Goal: Task Accomplishment & Management: Complete application form

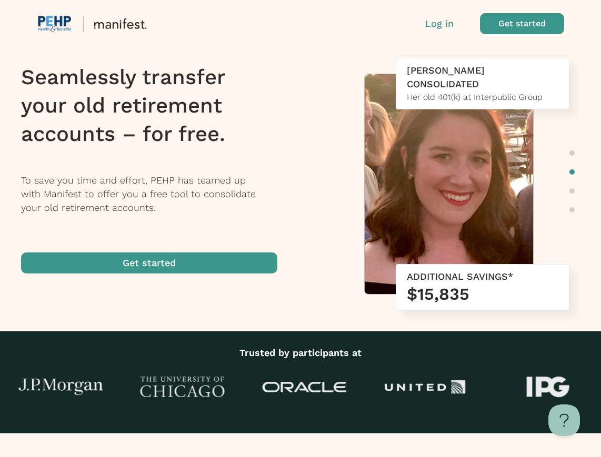
click at [174, 261] on span "button" at bounding box center [149, 262] width 256 height 21
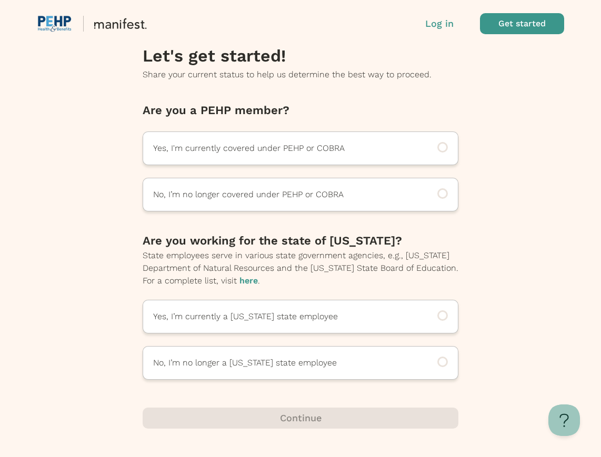
scroll to position [16, 0]
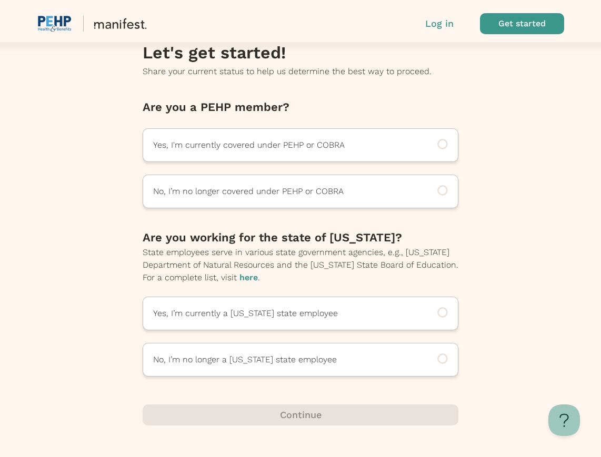
click at [239, 276] on link "here" at bounding box center [248, 277] width 18 height 10
drag, startPoint x: 446, startPoint y: 358, endPoint x: 469, endPoint y: 309, distance: 53.9
click at [447, 358] on circle at bounding box center [442, 358] width 9 height 9
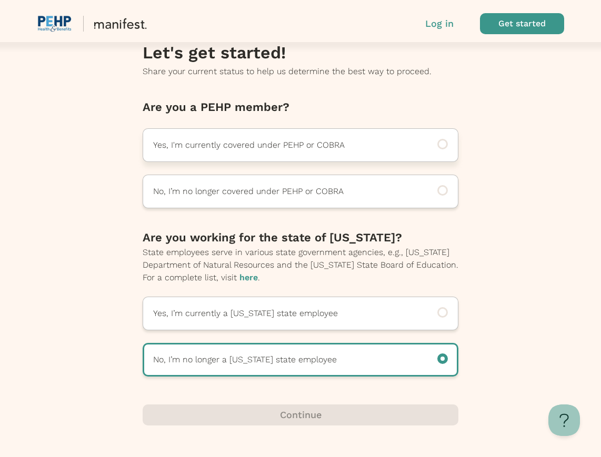
click at [444, 146] on icon at bounding box center [442, 144] width 11 height 11
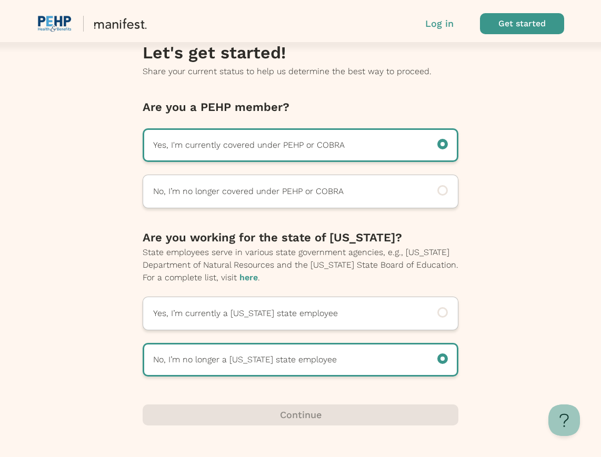
click at [302, 411] on div "Continue" at bounding box center [301, 414] width 316 height 21
click at [230, 419] on div "Continue" at bounding box center [301, 414] width 316 height 21
